Goal: Task Accomplishment & Management: Complete application form

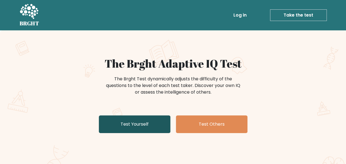
click at [154, 127] on link "Test Yourself" at bounding box center [135, 124] width 72 height 18
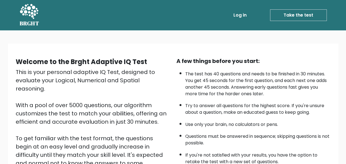
scroll to position [89, 0]
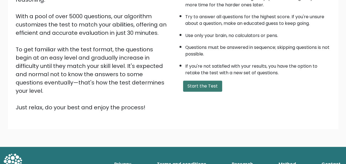
click at [207, 84] on button "Start the Test" at bounding box center [202, 85] width 39 height 11
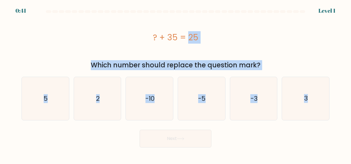
drag, startPoint x: 219, startPoint y: 44, endPoint x: 331, endPoint y: 106, distance: 128.0
click at [331, 106] on form "a. 5" at bounding box center [175, 78] width 351 height 137
copy form "? + 35 = 25 Which number should replace the question mark? a. 5 b. 2 c. -10 d. …"
click at [148, 90] on icon "-10" at bounding box center [149, 98] width 43 height 43
click at [175, 83] on input "c. -10" at bounding box center [175, 82] width 0 height 1
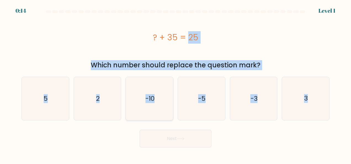
radio input "true"
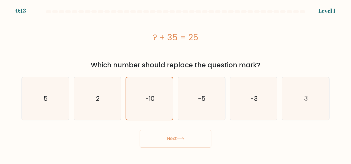
click at [181, 137] on button "Next" at bounding box center [175, 139] width 72 height 18
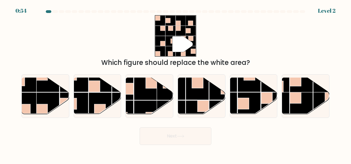
drag, startPoint x: 148, startPoint y: 18, endPoint x: 292, endPoint y: 45, distance: 146.5
click at [292, 45] on div "" Which figure should replace the white area?" at bounding box center [175, 41] width 314 height 52
click at [156, 103] on rect at bounding box center [145, 111] width 23 height 23
click at [175, 83] on input "c." at bounding box center [175, 82] width 0 height 1
radio input "true"
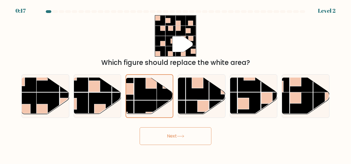
click at [178, 142] on button "Next" at bounding box center [175, 136] width 72 height 18
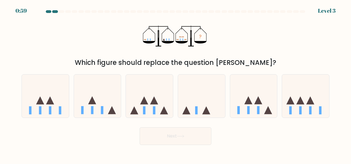
drag, startPoint x: 140, startPoint y: 34, endPoint x: 168, endPoint y: 38, distance: 28.4
click at [168, 38] on div "? Which figure should replace the question mark?" at bounding box center [175, 41] width 314 height 52
drag, startPoint x: 135, startPoint y: 31, endPoint x: 189, endPoint y: 55, distance: 59.5
click at [189, 55] on div "? Which figure should replace the question mark?" at bounding box center [175, 41] width 314 height 52
click at [157, 98] on icon at bounding box center [149, 95] width 47 height 39
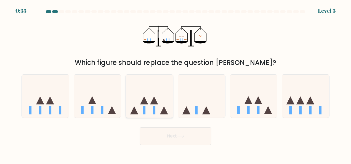
click at [175, 83] on input "c." at bounding box center [175, 82] width 0 height 1
radio input "true"
click at [180, 137] on icon at bounding box center [180, 136] width 7 height 3
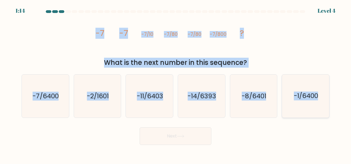
drag, startPoint x: 94, startPoint y: 35, endPoint x: 327, endPoint y: 89, distance: 239.6
click at [327, 89] on form at bounding box center [175, 77] width 351 height 135
copy form "-7 -7 -7/10 -7/80 -7/80 -7/800 ? What is the next number in this sequence? a. -…"
click at [265, 36] on div "image/svg+xml -7 -7 -7/10 -7/80 -7/80 -7/800 ? What is the next number in this …" at bounding box center [175, 41] width 314 height 52
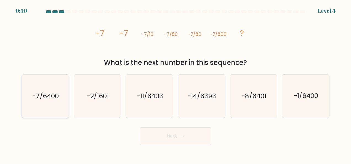
click at [51, 101] on icon "-7/6400" at bounding box center [45, 95] width 43 height 43
click at [175, 83] on input "a. -7/6400" at bounding box center [175, 82] width 0 height 1
radio input "true"
click at [157, 134] on button "Next" at bounding box center [175, 136] width 72 height 18
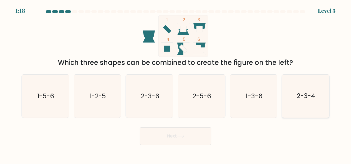
click at [306, 95] on text "2-3-4" at bounding box center [306, 96] width 18 height 9
click at [176, 83] on input "f. 2-3-4" at bounding box center [175, 82] width 0 height 1
radio input "true"
click at [200, 142] on button "Next" at bounding box center [175, 136] width 72 height 18
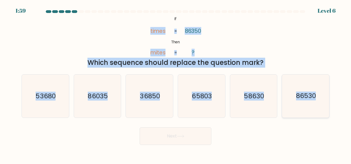
drag, startPoint x: 137, startPoint y: 22, endPoint x: 322, endPoint y: 117, distance: 208.3
click at [322, 117] on form "If ?" at bounding box center [175, 77] width 351 height 135
copy form "times mites 86350 ? = = Which sequence should replace the question mark? a. 536…"
click at [144, 100] on icon "36850" at bounding box center [149, 95] width 43 height 43
click at [175, 83] on input "c. 36850" at bounding box center [175, 82] width 0 height 1
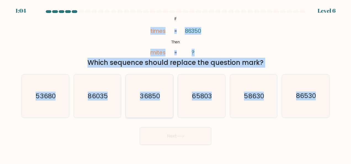
radio input "true"
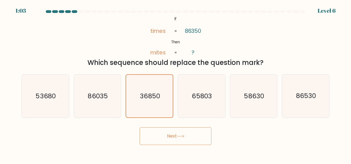
click at [170, 133] on button "Next" at bounding box center [175, 136] width 72 height 18
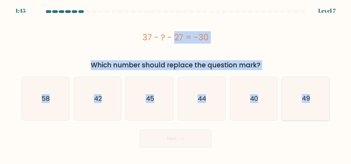
drag, startPoint x: 135, startPoint y: 37, endPoint x: 320, endPoint y: 103, distance: 196.6
click at [320, 103] on form "a." at bounding box center [175, 78] width 351 height 137
copy form "37 - ? - 27 = -30 Which number should replace the question mark? a. 58 b. 42 c.…"
click at [242, 97] on icon "40" at bounding box center [253, 98] width 43 height 43
click at [176, 83] on input "e. 40" at bounding box center [175, 82] width 0 height 1
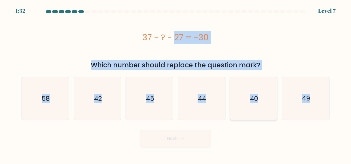
radio input "true"
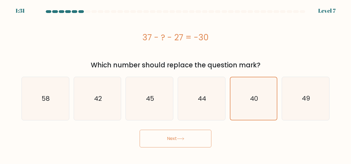
click at [190, 133] on button "Next" at bounding box center [175, 139] width 72 height 18
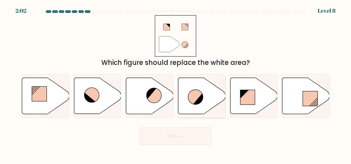
click at [195, 94] on icon at bounding box center [195, 97] width 15 height 15
click at [176, 83] on input "d." at bounding box center [175, 82] width 0 height 1
radio input "true"
click at [192, 135] on button "Next" at bounding box center [175, 136] width 72 height 18
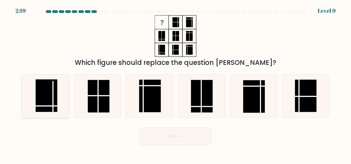
click at [57, 97] on rect at bounding box center [46, 95] width 21 height 33
click at [175, 83] on input "a." at bounding box center [175, 82] width 0 height 1
radio input "true"
click at [174, 138] on button "Next" at bounding box center [175, 136] width 72 height 18
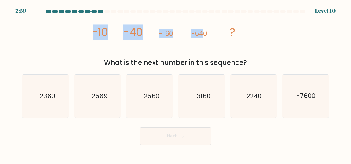
drag, startPoint x: 88, startPoint y: 27, endPoint x: 217, endPoint y: 61, distance: 134.3
click at [217, 61] on div "image/svg+xml -10 -40 -160 -640 ? What is the next number in this sequence?" at bounding box center [175, 41] width 314 height 52
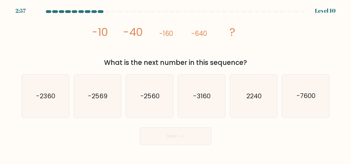
drag, startPoint x: 217, startPoint y: 61, endPoint x: 239, endPoint y: 61, distance: 21.2
click at [239, 61] on div "What is the next number in this sequence?" at bounding box center [175, 63] width 301 height 10
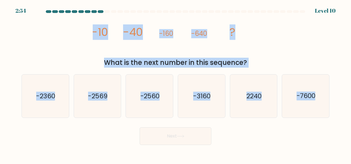
drag, startPoint x: 87, startPoint y: 25, endPoint x: 351, endPoint y: 143, distance: 289.5
click at [350, 143] on html "2:54 Level 10" at bounding box center [175, 82] width 351 height 164
copy form "-10 -40 -160 -640 ? What is the next number in this sequence? a. -2360 b. -2569…"
click at [157, 114] on icon "-2560" at bounding box center [149, 95] width 43 height 43
click at [175, 83] on input "c. -2560" at bounding box center [175, 82] width 0 height 1
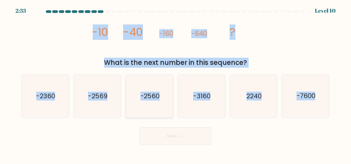
radio input "true"
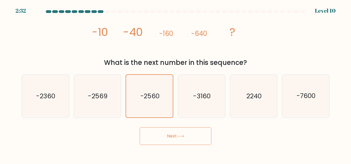
click at [187, 140] on button "Next" at bounding box center [175, 136] width 72 height 18
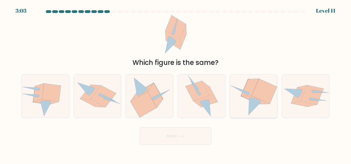
drag, startPoint x: 259, startPoint y: 91, endPoint x: 244, endPoint y: 100, distance: 17.5
click at [244, 100] on icon at bounding box center [253, 96] width 47 height 43
click at [176, 83] on input "e." at bounding box center [175, 82] width 0 height 1
radio input "true"
click at [244, 100] on icon at bounding box center [253, 96] width 47 height 42
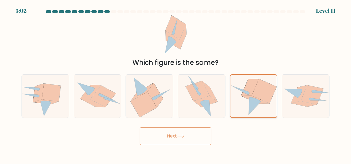
click at [176, 83] on input "e." at bounding box center [175, 82] width 0 height 1
click at [199, 136] on button "Next" at bounding box center [175, 136] width 72 height 18
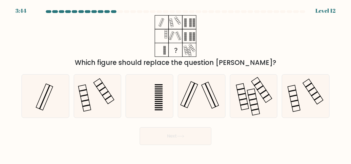
drag, startPoint x: 154, startPoint y: 21, endPoint x: 212, endPoint y: 50, distance: 63.9
click at [212, 50] on div "Which figure should replace the question [PERSON_NAME]?" at bounding box center [175, 41] width 314 height 52
click at [204, 91] on rect at bounding box center [209, 95] width 17 height 26
click at [176, 83] on input "d." at bounding box center [175, 82] width 0 height 1
radio input "true"
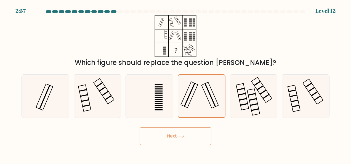
click at [175, 135] on button "Next" at bounding box center [175, 136] width 72 height 18
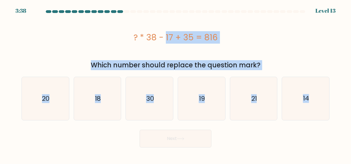
drag, startPoint x: 110, startPoint y: 34, endPoint x: 341, endPoint y: 93, distance: 238.8
click at [341, 93] on form "a." at bounding box center [175, 78] width 351 height 137
copy form "? * 38 - 17 + 35 = 816 Which number should replace the question mark? a. 20 b. …"
click at [251, 106] on icon "21" at bounding box center [253, 98] width 43 height 43
click at [176, 83] on input "e. 21" at bounding box center [175, 82] width 0 height 1
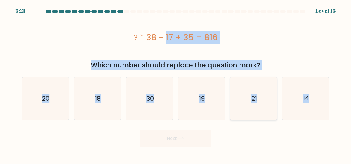
radio input "true"
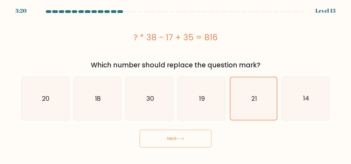
click at [189, 139] on button "Next" at bounding box center [175, 139] width 72 height 18
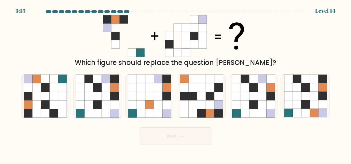
click at [98, 107] on icon at bounding box center [97, 104] width 9 height 9
click at [175, 83] on input "b." at bounding box center [175, 82] width 0 height 1
radio input "true"
click at [189, 138] on button "Next" at bounding box center [175, 136] width 72 height 18
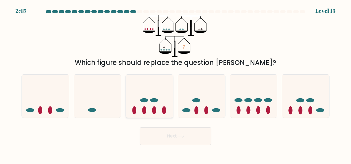
click at [145, 111] on ellipse at bounding box center [144, 110] width 4 height 8
click at [175, 83] on input "c." at bounding box center [175, 82] width 0 height 1
radio input "true"
click at [179, 133] on button "Next" at bounding box center [175, 136] width 72 height 18
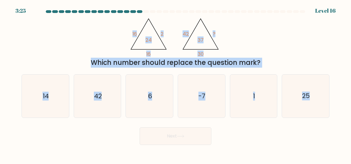
drag, startPoint x: 129, startPoint y: 32, endPoint x: 341, endPoint y: 111, distance: 226.1
click at [341, 111] on form at bounding box center [175, 77] width 351 height 135
copy form "16 2 16 24 @import url('[URL][DOMAIN_NAME]); 42 ? 30 37 Which number should rep…"
click at [58, 91] on icon "14" at bounding box center [45, 95] width 43 height 43
click at [175, 83] on input "a. 14" at bounding box center [175, 82] width 0 height 1
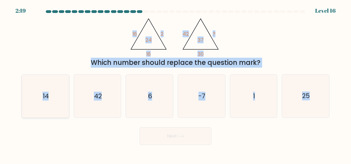
radio input "true"
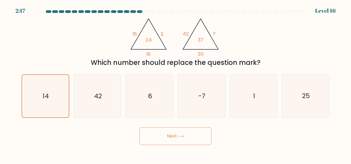
click at [173, 136] on button "Next" at bounding box center [175, 136] width 72 height 18
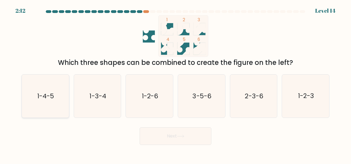
click at [29, 101] on icon "1-4-5" at bounding box center [45, 95] width 43 height 43
click at [175, 83] on input "a. 1-4-5" at bounding box center [175, 82] width 0 height 1
radio input "true"
click at [179, 131] on button "Next" at bounding box center [175, 136] width 72 height 18
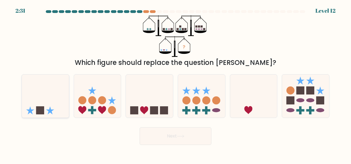
click at [35, 110] on icon at bounding box center [45, 95] width 47 height 39
click at [175, 83] on input "a." at bounding box center [175, 82] width 0 height 1
radio input "true"
click at [159, 135] on button "Next" at bounding box center [175, 136] width 72 height 18
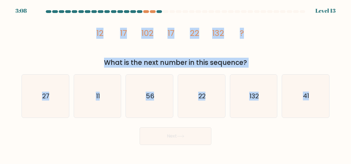
drag, startPoint x: 93, startPoint y: 30, endPoint x: 351, endPoint y: 106, distance: 268.7
click at [350, 106] on html "3:08 Level 13" at bounding box center [175, 82] width 351 height 164
copy form "12 17 102 17 22 132 ? What is the next number in this sequence? a. 27 b. 11 c. …"
click at [286, 55] on div "image/svg+xml 12 17 102 17 22 132 ? What is the next number in this sequence?" at bounding box center [175, 41] width 314 height 52
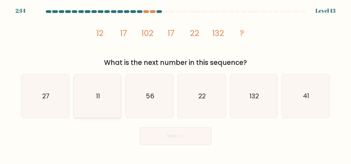
click at [100, 101] on icon "11" at bounding box center [97, 95] width 43 height 43
click at [175, 83] on input "b. 11" at bounding box center [175, 82] width 0 height 1
radio input "true"
click at [151, 135] on button "Next" at bounding box center [175, 136] width 72 height 18
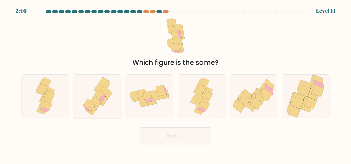
click at [96, 100] on icon at bounding box center [94, 101] width 10 height 10
click at [175, 83] on input "b." at bounding box center [175, 82] width 0 height 1
radio input "true"
click at [165, 128] on button "Next" at bounding box center [175, 136] width 72 height 18
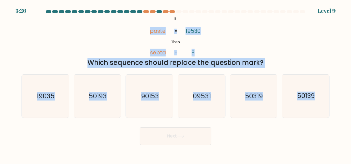
drag, startPoint x: 143, startPoint y: 28, endPoint x: 316, endPoint y: 118, distance: 195.6
click at [316, 118] on form "If ?" at bounding box center [175, 77] width 351 height 135
copy form "paste septa 19530 ? = = Which sequence should replace the question mark? a. 190…"
click at [256, 103] on icon "50319" at bounding box center [253, 95] width 43 height 43
click at [176, 83] on input "e. 50319" at bounding box center [175, 82] width 0 height 1
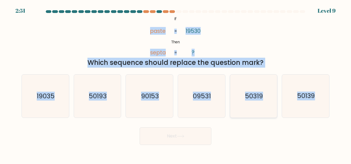
radio input "true"
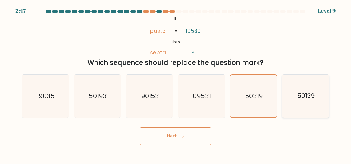
click at [303, 95] on text "50139" at bounding box center [306, 96] width 18 height 9
click at [176, 83] on input "f. 50139" at bounding box center [175, 82] width 0 height 1
radio input "true"
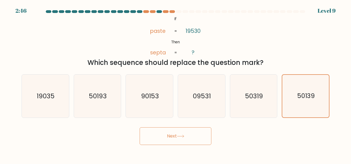
click at [190, 134] on button "Next" at bounding box center [175, 136] width 72 height 18
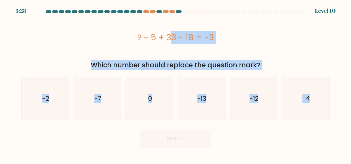
drag, startPoint x: 130, startPoint y: 36, endPoint x: 330, endPoint y: 96, distance: 209.2
click at [330, 96] on form "a. 0" at bounding box center [175, 78] width 351 height 137
copy form "? - 5 + 33 - 18 = -3 Which number should replace the question mark? a. -2 b. -7…"
click at [211, 98] on icon "-13" at bounding box center [201, 98] width 43 height 43
click at [176, 83] on input "d. -13" at bounding box center [175, 82] width 0 height 1
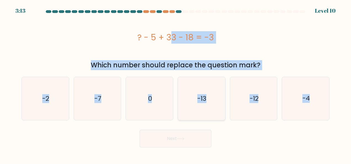
radio input "true"
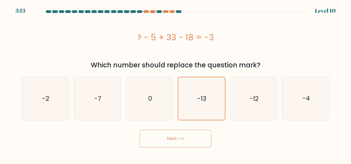
click at [175, 136] on button "Next" at bounding box center [175, 139] width 72 height 18
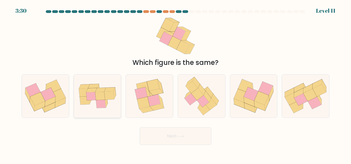
click at [111, 99] on icon at bounding box center [109, 95] width 10 height 8
click at [175, 83] on input "b." at bounding box center [175, 82] width 0 height 1
radio input "true"
click at [166, 135] on button "Next" at bounding box center [175, 136] width 72 height 18
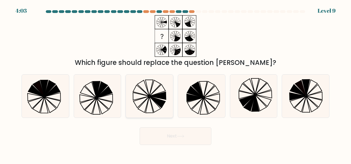
click at [153, 102] on icon at bounding box center [149, 95] width 43 height 43
click at [175, 83] on input "c." at bounding box center [175, 82] width 0 height 1
radio input "true"
click at [180, 130] on button "Next" at bounding box center [175, 136] width 72 height 18
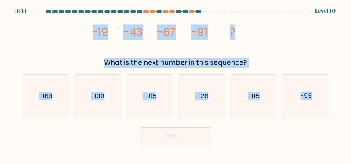
drag, startPoint x: 86, startPoint y: 29, endPoint x: 338, endPoint y: 85, distance: 258.5
click at [338, 85] on form at bounding box center [175, 77] width 351 height 135
click at [253, 93] on text "-115" at bounding box center [253, 96] width 11 height 9
click at [176, 83] on input "e. -115" at bounding box center [175, 82] width 0 height 1
radio input "true"
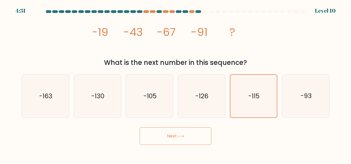
click at [195, 142] on button "Next" at bounding box center [175, 136] width 72 height 18
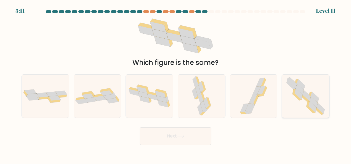
click at [293, 88] on icon at bounding box center [290, 85] width 9 height 7
click at [176, 83] on input "f." at bounding box center [175, 82] width 0 height 1
radio input "true"
click at [188, 130] on button "Next" at bounding box center [175, 136] width 72 height 18
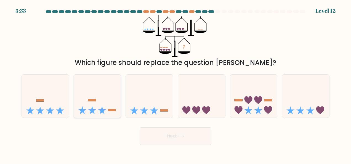
click at [89, 107] on icon at bounding box center [97, 95] width 47 height 39
click at [175, 83] on input "b." at bounding box center [175, 82] width 0 height 1
radio input "true"
click at [172, 136] on button "Next" at bounding box center [175, 136] width 72 height 18
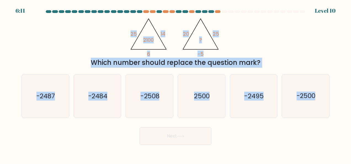
drag, startPoint x: 123, startPoint y: 28, endPoint x: 331, endPoint y: 104, distance: 221.4
click at [331, 104] on form at bounding box center [175, 77] width 351 height 135
click at [191, 90] on icon "2500" at bounding box center [201, 95] width 43 height 43
click at [176, 83] on input "d. 2500" at bounding box center [175, 82] width 0 height 1
radio input "true"
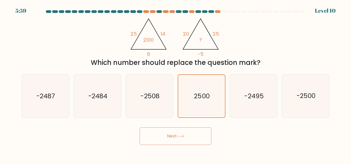
click at [179, 141] on button "Next" at bounding box center [175, 136] width 72 height 18
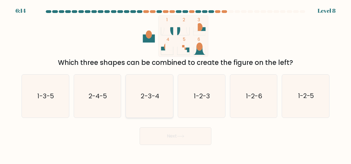
click at [170, 97] on icon "2-3-4" at bounding box center [149, 95] width 43 height 43
click at [175, 83] on input "c. 2-3-4" at bounding box center [175, 82] width 0 height 1
radio input "true"
click at [175, 131] on button "Next" at bounding box center [175, 136] width 72 height 18
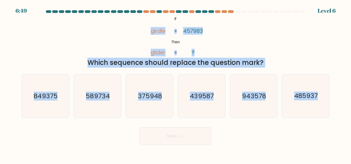
drag, startPoint x: 144, startPoint y: 26, endPoint x: 342, endPoint y: 92, distance: 208.9
click at [342, 92] on form "If ?" at bounding box center [175, 77] width 351 height 135
click at [286, 104] on icon "485937" at bounding box center [305, 95] width 43 height 43
click at [176, 83] on input "f. 485937" at bounding box center [175, 82] width 0 height 1
radio input "true"
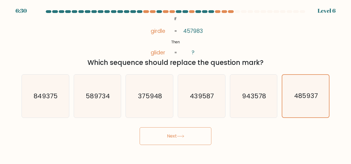
click at [198, 138] on button "Next" at bounding box center [175, 136] width 72 height 18
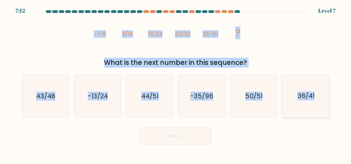
drag, startPoint x: 92, startPoint y: 27, endPoint x: 328, endPoint y: 99, distance: 246.9
click at [328, 99] on form at bounding box center [175, 77] width 351 height 135
click at [52, 98] on text "43/48" at bounding box center [45, 96] width 19 height 9
click at [175, 83] on input "a. 43/48" at bounding box center [175, 82] width 0 height 1
radio input "true"
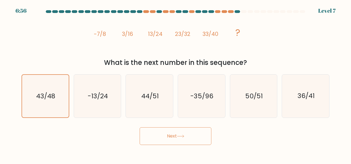
click at [170, 132] on button "Next" at bounding box center [175, 136] width 72 height 18
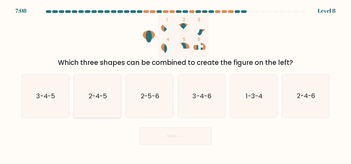
click at [98, 96] on text "2-4-5" at bounding box center [97, 96] width 18 height 9
click at [175, 83] on input "b. 2-4-5" at bounding box center [175, 82] width 0 height 1
radio input "true"
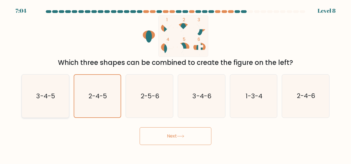
click at [61, 104] on icon "3-4-5" at bounding box center [45, 95] width 43 height 43
click at [175, 83] on input "a. 3-4-5" at bounding box center [175, 82] width 0 height 1
radio input "true"
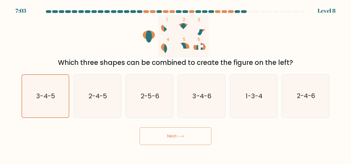
click at [181, 141] on button "Next" at bounding box center [175, 136] width 72 height 18
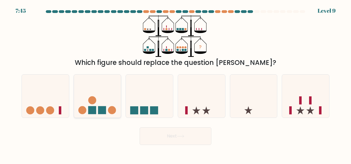
drag, startPoint x: 110, startPoint y: 103, endPoint x: 96, endPoint y: 94, distance: 16.1
click at [96, 94] on icon at bounding box center [97, 95] width 47 height 39
click at [175, 83] on input "b." at bounding box center [175, 82] width 0 height 1
radio input "true"
click at [96, 94] on icon at bounding box center [97, 96] width 47 height 39
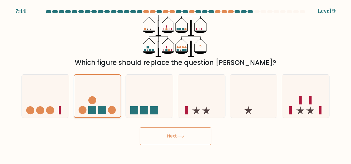
click at [175, 83] on input "b." at bounding box center [175, 82] width 0 height 1
click at [305, 103] on icon at bounding box center [305, 95] width 47 height 39
click at [176, 83] on input "f." at bounding box center [175, 82] width 0 height 1
radio input "true"
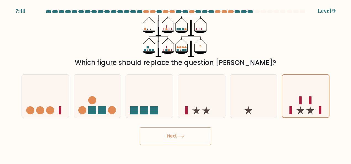
click at [203, 137] on button "Next" at bounding box center [175, 136] width 72 height 18
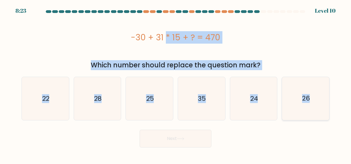
drag, startPoint x: 131, startPoint y: 34, endPoint x: 314, endPoint y: 114, distance: 200.2
click at [314, 114] on form "a." at bounding box center [175, 78] width 351 height 137
click at [204, 101] on text "35" at bounding box center [202, 98] width 8 height 9
click at [176, 83] on input "d. 35" at bounding box center [175, 82] width 0 height 1
radio input "true"
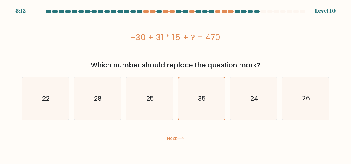
click at [172, 136] on button "Next" at bounding box center [175, 139] width 72 height 18
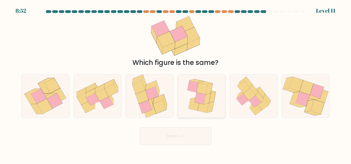
click at [184, 90] on icon at bounding box center [202, 95] width 36 height 43
click at [176, 83] on input "d." at bounding box center [175, 82] width 0 height 1
radio input "true"
click at [172, 135] on button "Next" at bounding box center [175, 136] width 72 height 18
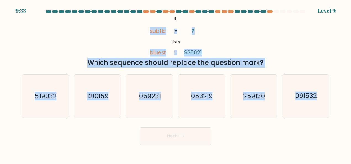
drag, startPoint x: 132, startPoint y: 26, endPoint x: 329, endPoint y: 108, distance: 213.8
click at [329, 108] on form "If ?" at bounding box center [175, 77] width 351 height 135
click at [146, 95] on text "059231" at bounding box center [149, 96] width 21 height 9
click at [175, 83] on input "c. 059231" at bounding box center [175, 82] width 0 height 1
radio input "true"
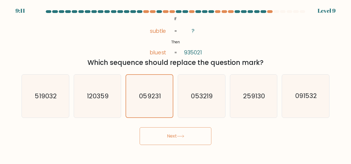
click at [187, 135] on button "Next" at bounding box center [175, 136] width 72 height 18
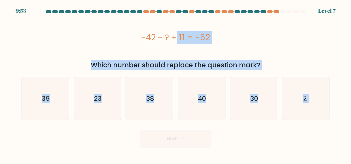
drag, startPoint x: 139, startPoint y: 36, endPoint x: 351, endPoint y: 101, distance: 222.3
click at [350, 101] on html "9:53 Level 7" at bounding box center [175, 82] width 351 height 164
click at [305, 95] on text "21" at bounding box center [306, 98] width 6 height 9
click at [176, 83] on input "f. 21" at bounding box center [175, 82] width 0 height 1
radio input "true"
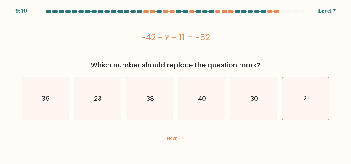
click at [216, 145] on div "Next" at bounding box center [175, 137] width 314 height 20
click at [189, 133] on button "Next" at bounding box center [175, 139] width 72 height 18
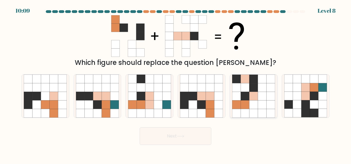
click at [245, 108] on icon at bounding box center [244, 104] width 9 height 9
click at [176, 83] on input "e." at bounding box center [175, 82] width 0 height 1
radio input "true"
click at [170, 136] on button "Next" at bounding box center [175, 136] width 72 height 18
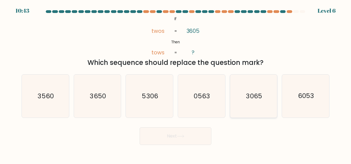
click at [247, 100] on text "3065" at bounding box center [254, 96] width 16 height 9
click at [176, 83] on input "e. 3065" at bounding box center [175, 82] width 0 height 1
radio input "true"
click at [182, 130] on button "Next" at bounding box center [175, 136] width 72 height 18
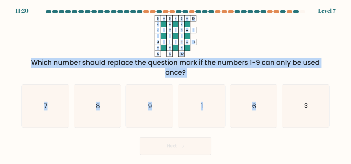
drag, startPoint x: 159, startPoint y: 21, endPoint x: 279, endPoint y: 113, distance: 152.2
click at [279, 113] on form at bounding box center [175, 82] width 351 height 144
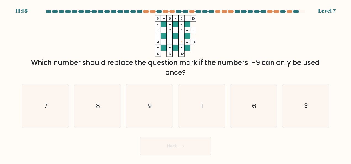
drag, startPoint x: 279, startPoint y: 113, endPoint x: 258, endPoint y: 129, distance: 26.6
click at [258, 129] on form at bounding box center [175, 82] width 351 height 144
click at [32, 112] on icon "7" at bounding box center [45, 105] width 43 height 43
click at [175, 83] on input "a. 7" at bounding box center [175, 82] width 0 height 1
radio input "true"
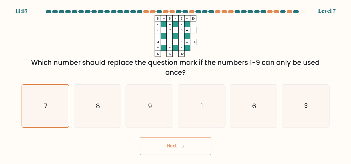
click at [195, 141] on button "Next" at bounding box center [175, 146] width 72 height 18
